Goal: Transaction & Acquisition: Purchase product/service

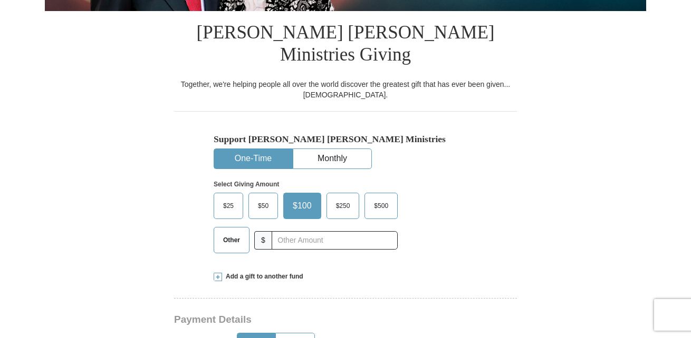
scroll to position [274, 0]
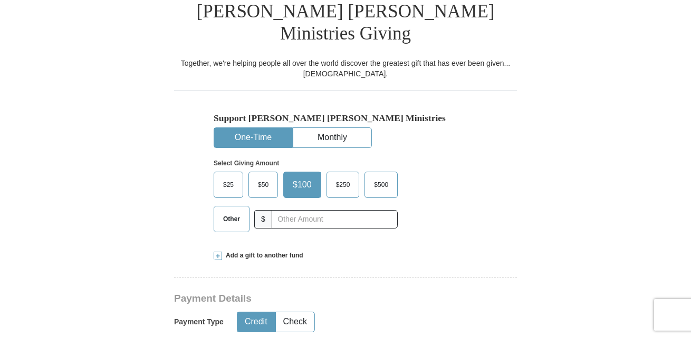
click at [279, 128] on button "One-Time" at bounding box center [253, 138] width 78 height 20
click at [229, 211] on span "Other" at bounding box center [231, 219] width 27 height 16
click at [0, 0] on input "Other" at bounding box center [0, 0] width 0 height 0
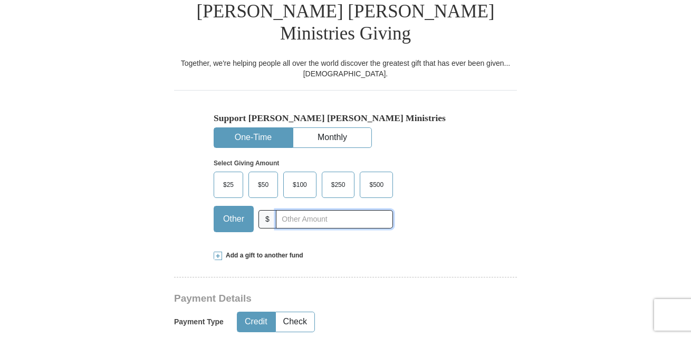
click at [281, 210] on input "text" at bounding box center [334, 219] width 117 height 18
type input "30"
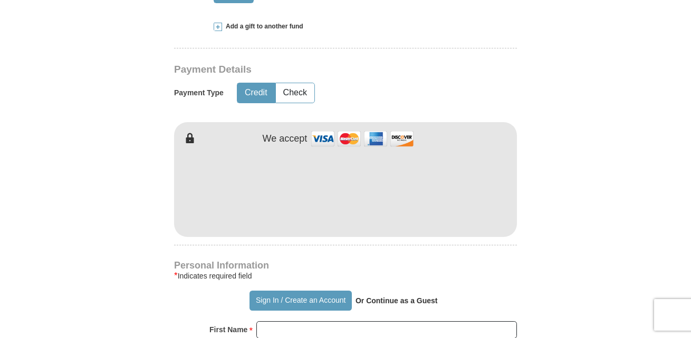
scroll to position [506, 0]
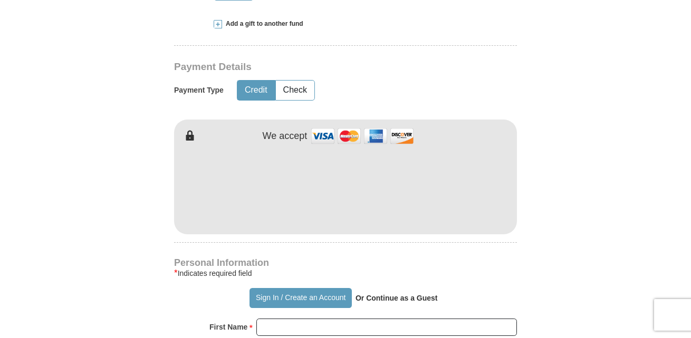
click at [380, 294] on strong "Or Continue as a Guest" at bounding box center [396, 298] width 82 height 8
click at [381, 294] on strong "Or Continue as a Guest" at bounding box center [396, 298] width 82 height 8
click at [244, 216] on div "[PERSON_NAME] [PERSON_NAME] Ministries Giving Together, we're helping people al…" at bounding box center [345, 308] width 343 height 1100
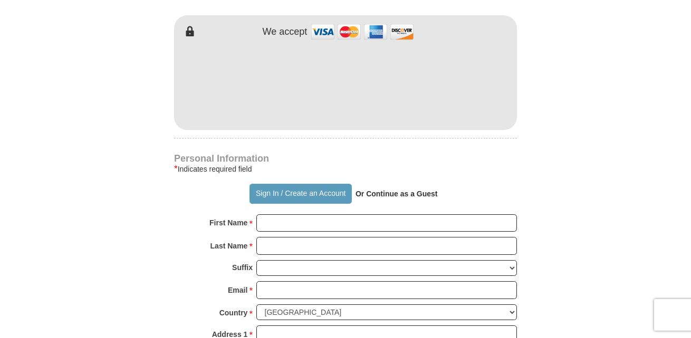
scroll to position [611, 0]
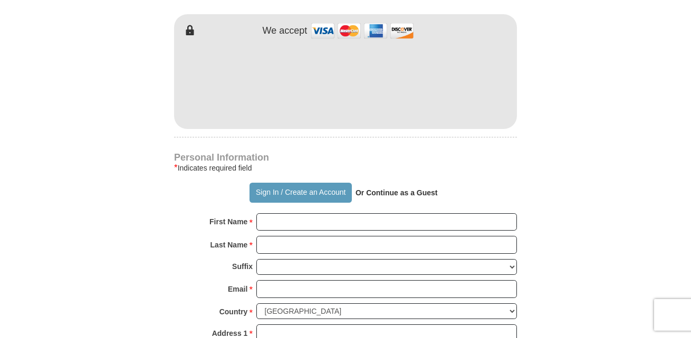
click at [370, 189] on strong "Or Continue as a Guest" at bounding box center [396, 193] width 82 height 8
drag, startPoint x: 370, startPoint y: 168, endPoint x: 466, endPoint y: 174, distance: 96.7
click at [466, 183] on div "Sign In / Create an Account Or Continue as a Guest" at bounding box center [345, 193] width 343 height 20
click at [358, 189] on strong "Or Continue as a Guest" at bounding box center [396, 193] width 82 height 8
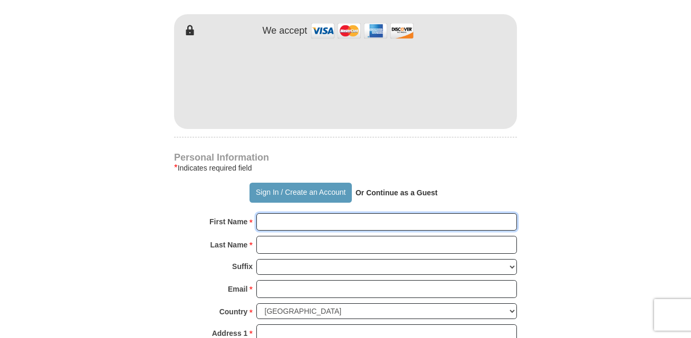
click at [281, 213] on input "First Name *" at bounding box center [386, 222] width 260 height 18
type input "Dolly"
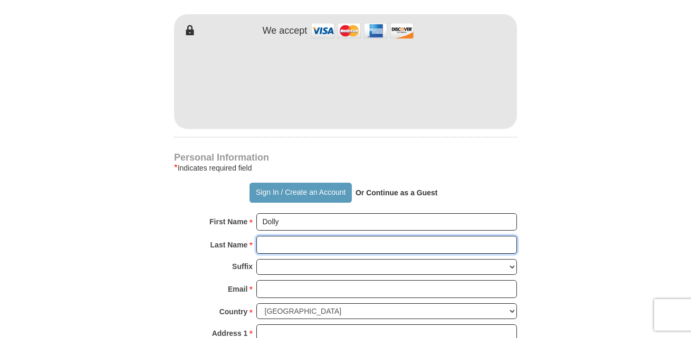
type input "[PERSON_NAME]"
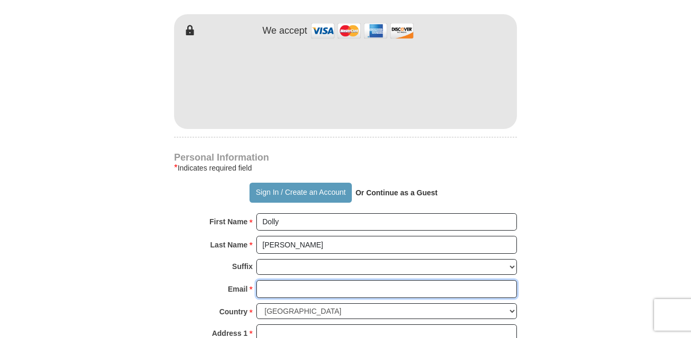
type input "[EMAIL_ADDRESS][DOMAIN_NAME]"
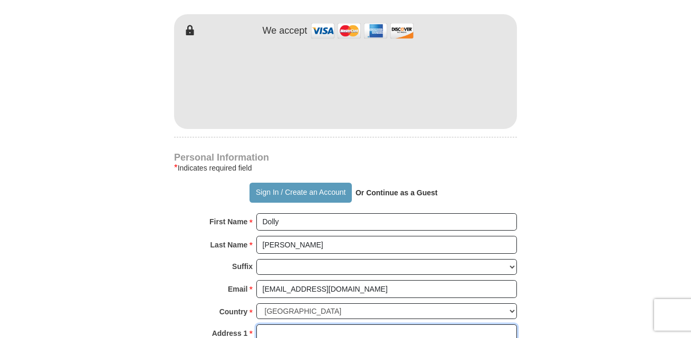
type input "[STREET_ADDRESS]"
type input "Saint [PERSON_NAME]"
type input "48879"
type input "9892240756"
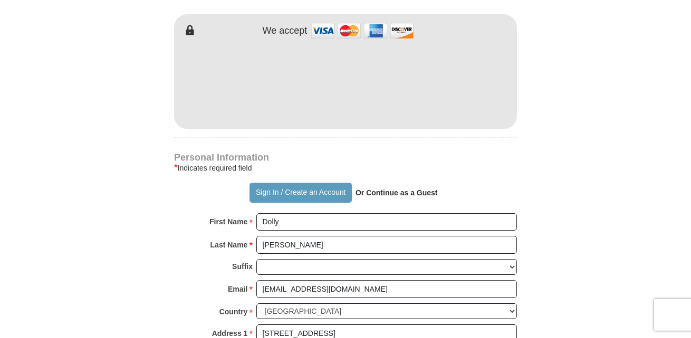
click at [176, 213] on div "First Name * Dolly Please enter First Name" at bounding box center [345, 224] width 343 height 23
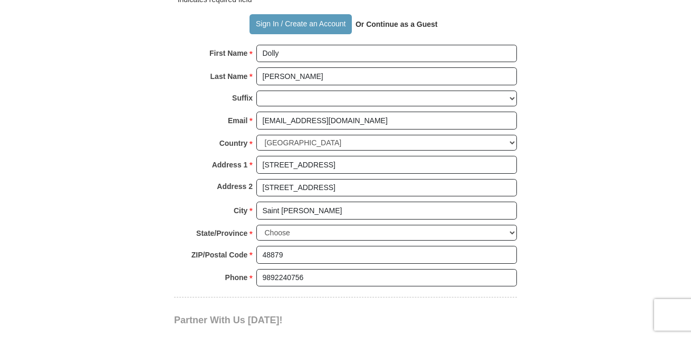
scroll to position [801, 0]
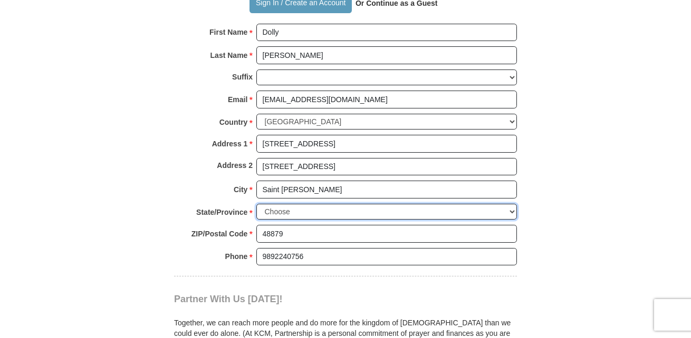
click at [512, 204] on select "Choose [US_STATE] [US_STATE] [US_STATE] [US_STATE] [US_STATE] Armed Forces Amer…" at bounding box center [386, 212] width 260 height 16
select select "MI"
click at [256, 204] on select "Choose [US_STATE] [US_STATE] [US_STATE] [US_STATE] [US_STATE] Armed Forces Amer…" at bounding box center [386, 212] width 260 height 16
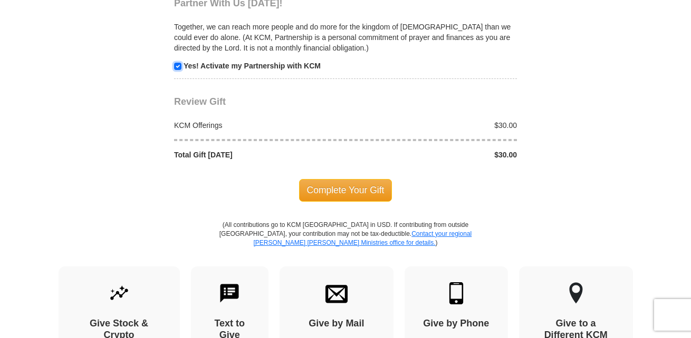
click at [174, 63] on input "checkbox" at bounding box center [177, 66] width 7 height 7
checkbox input "false"
click at [337, 179] on span "Complete Your Gift" at bounding box center [345, 190] width 93 height 22
